Goal: Find specific page/section: Find specific page/section

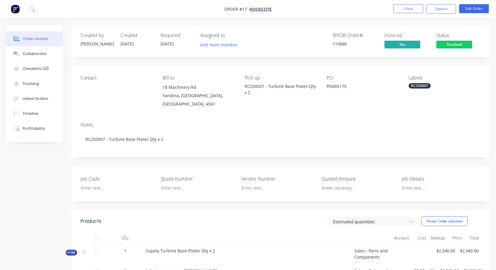
click at [45, 8] on nav "Order #17 - ROCKCOTE Close Options Edit Order" at bounding box center [248, 9] width 496 height 18
click at [56, 8] on nav "Order #17 - ROCKCOTE Close Options Edit Order" at bounding box center [248, 9] width 496 height 18
click at [415, 10] on button "Close" at bounding box center [409, 8] width 30 height 9
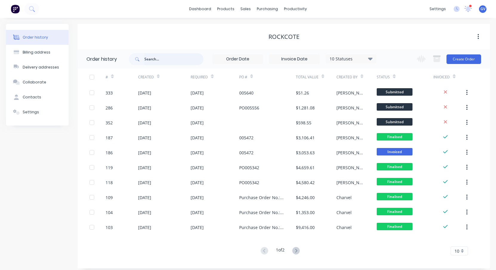
click at [153, 61] on input "text" at bounding box center [173, 59] width 59 height 12
type input "ar25"
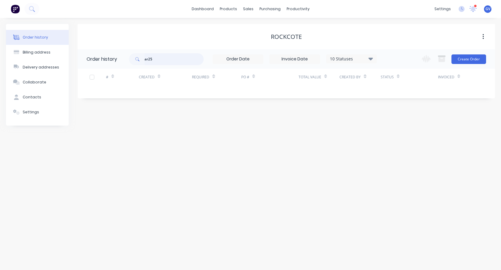
click at [149, 59] on input "ar25" at bounding box center [173, 59] width 59 height 12
type input "nm25"
click at [168, 61] on input "nm25" at bounding box center [173, 59] width 59 height 12
click at [248, 6] on div "sales" at bounding box center [248, 8] width 16 height 9
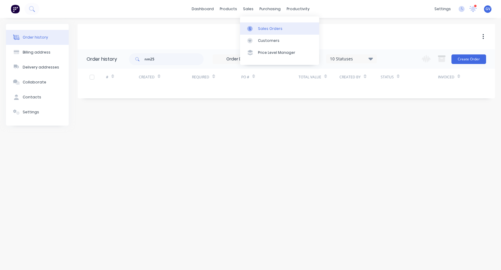
click at [263, 27] on div "Sales Orders" at bounding box center [270, 28] width 24 height 5
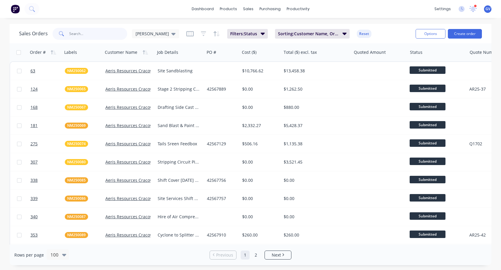
click at [87, 35] on input "text" at bounding box center [98, 34] width 58 height 12
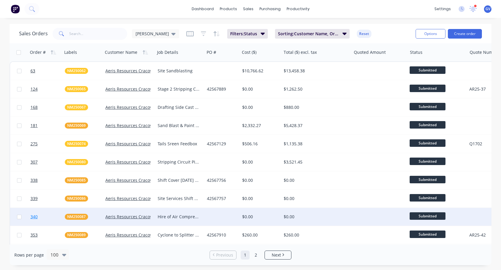
click at [47, 214] on link "340" at bounding box center [47, 216] width 34 height 18
